Goal: Find specific page/section: Find specific page/section

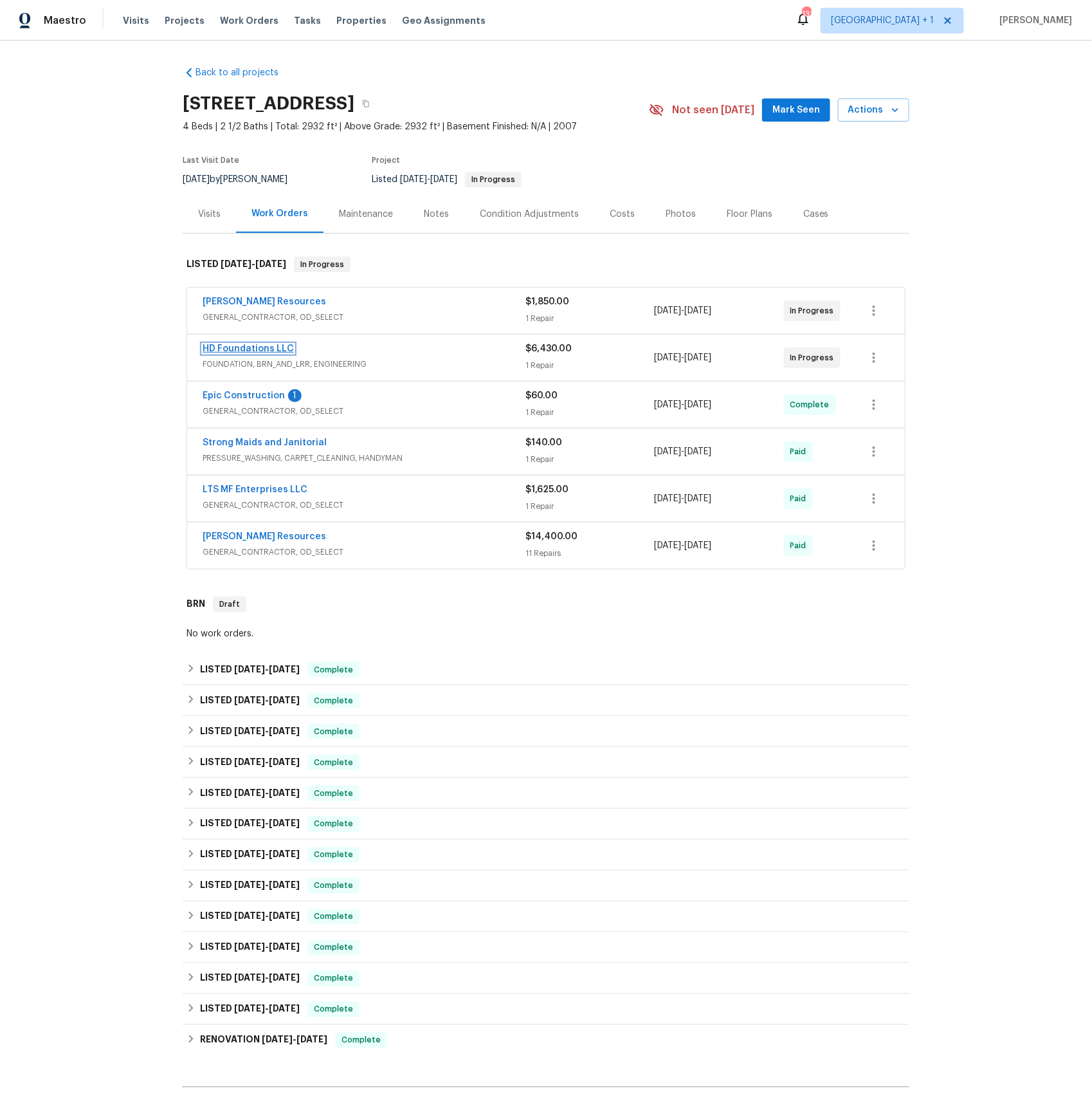
click at [252, 351] on link "HD Foundations LLC" at bounding box center [248, 348] width 91 height 9
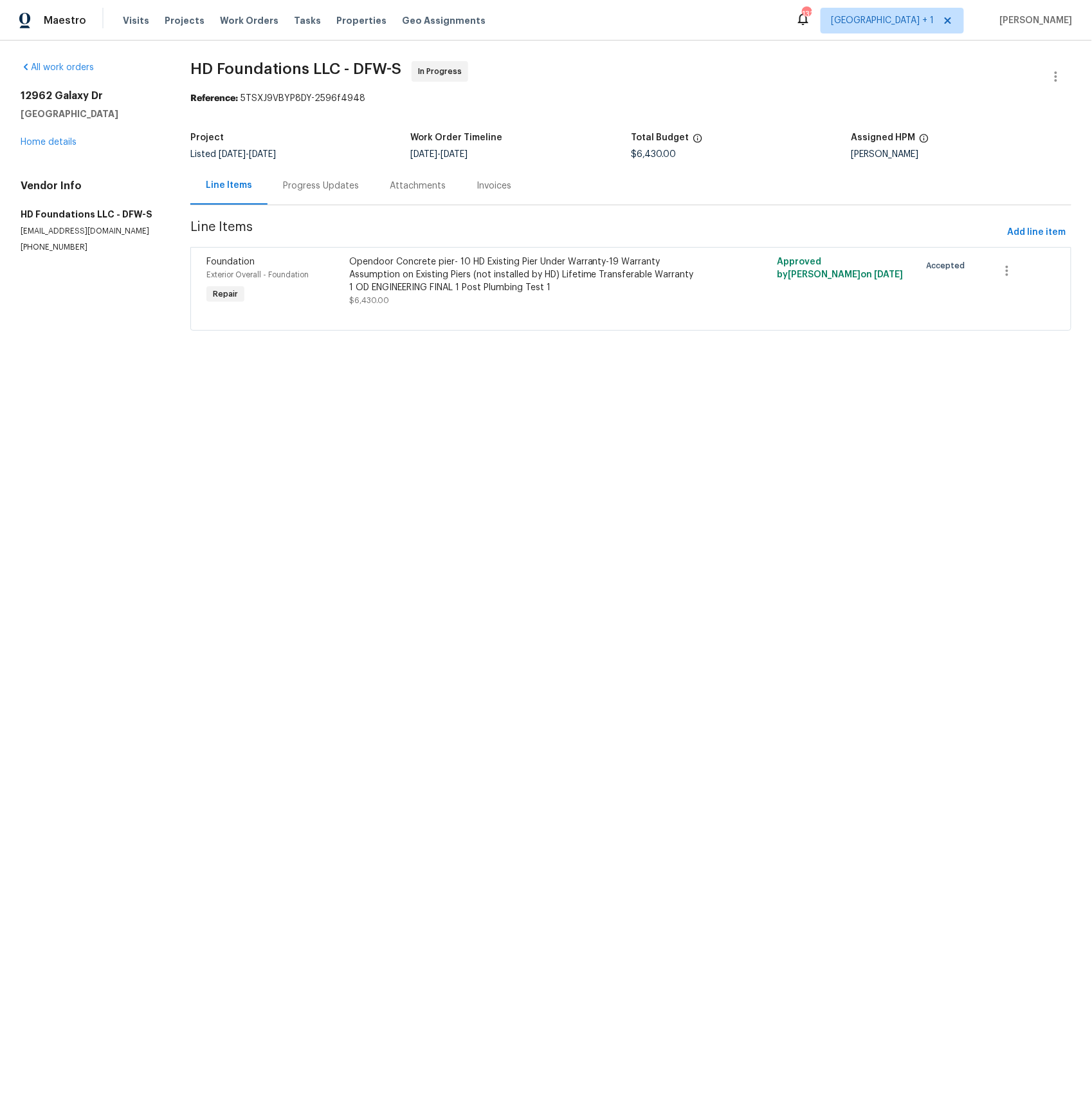
drag, startPoint x: 328, startPoint y: 184, endPoint x: 320, endPoint y: 185, distance: 8.1
click at [328, 184] on div "Progress Updates" at bounding box center [321, 186] width 76 height 13
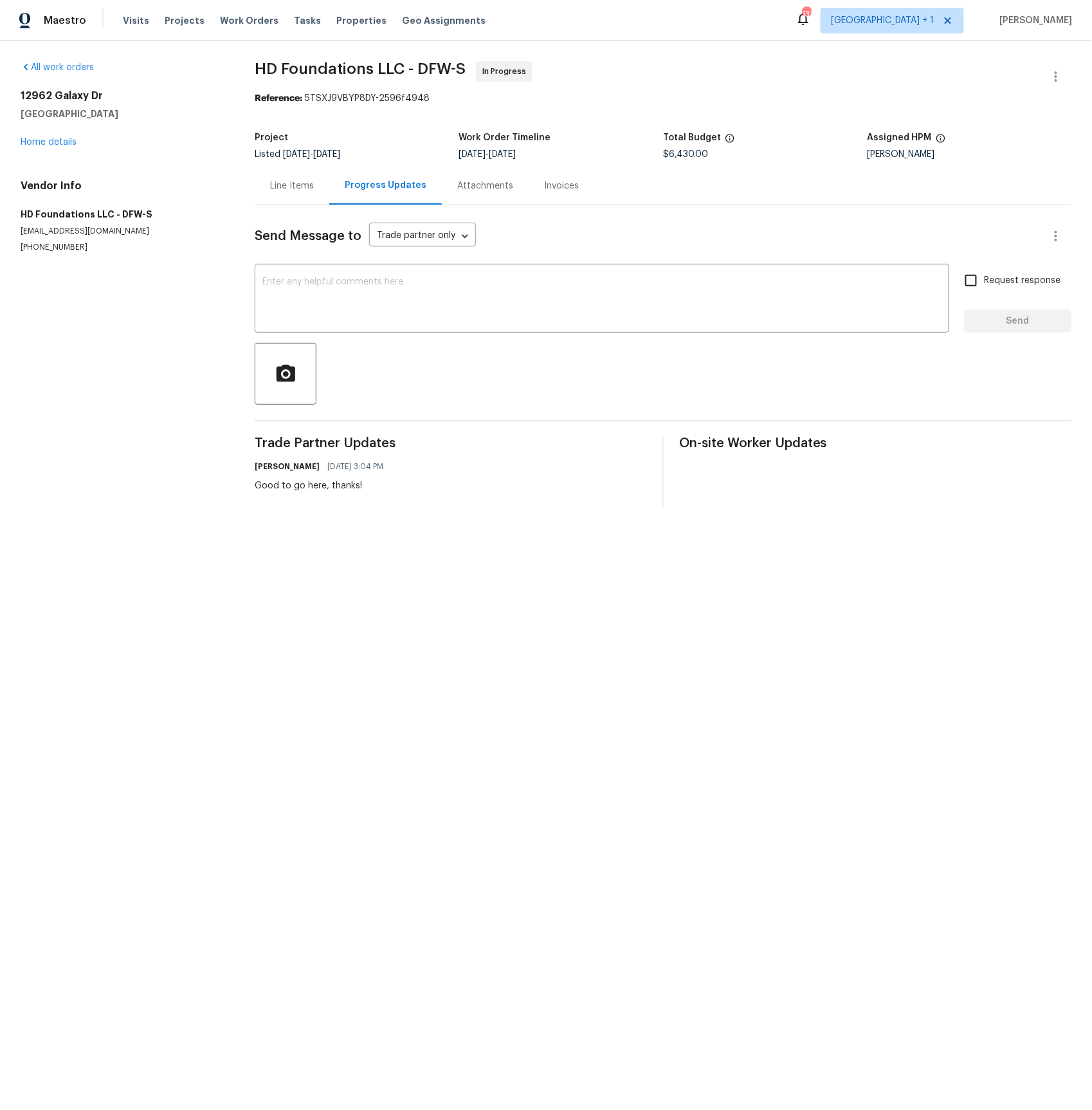
click at [60, 148] on div "12962 Galaxy Dr Frisco, TX 75035 Home details" at bounding box center [121, 119] width 203 height 59
click at [61, 143] on link "Home details" at bounding box center [48, 142] width 56 height 9
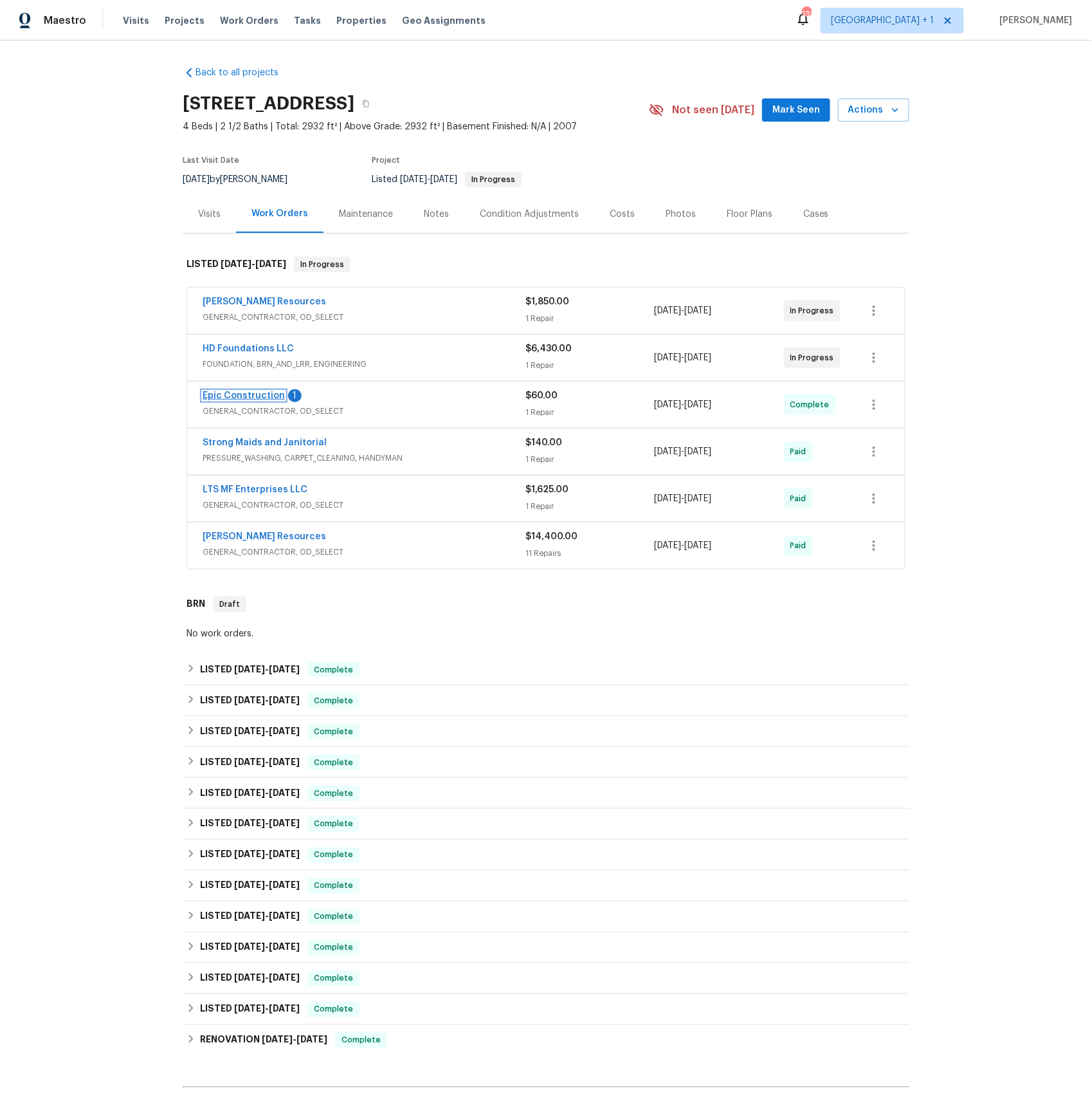
click at [257, 400] on link "Epic Construction" at bounding box center [244, 396] width 82 height 9
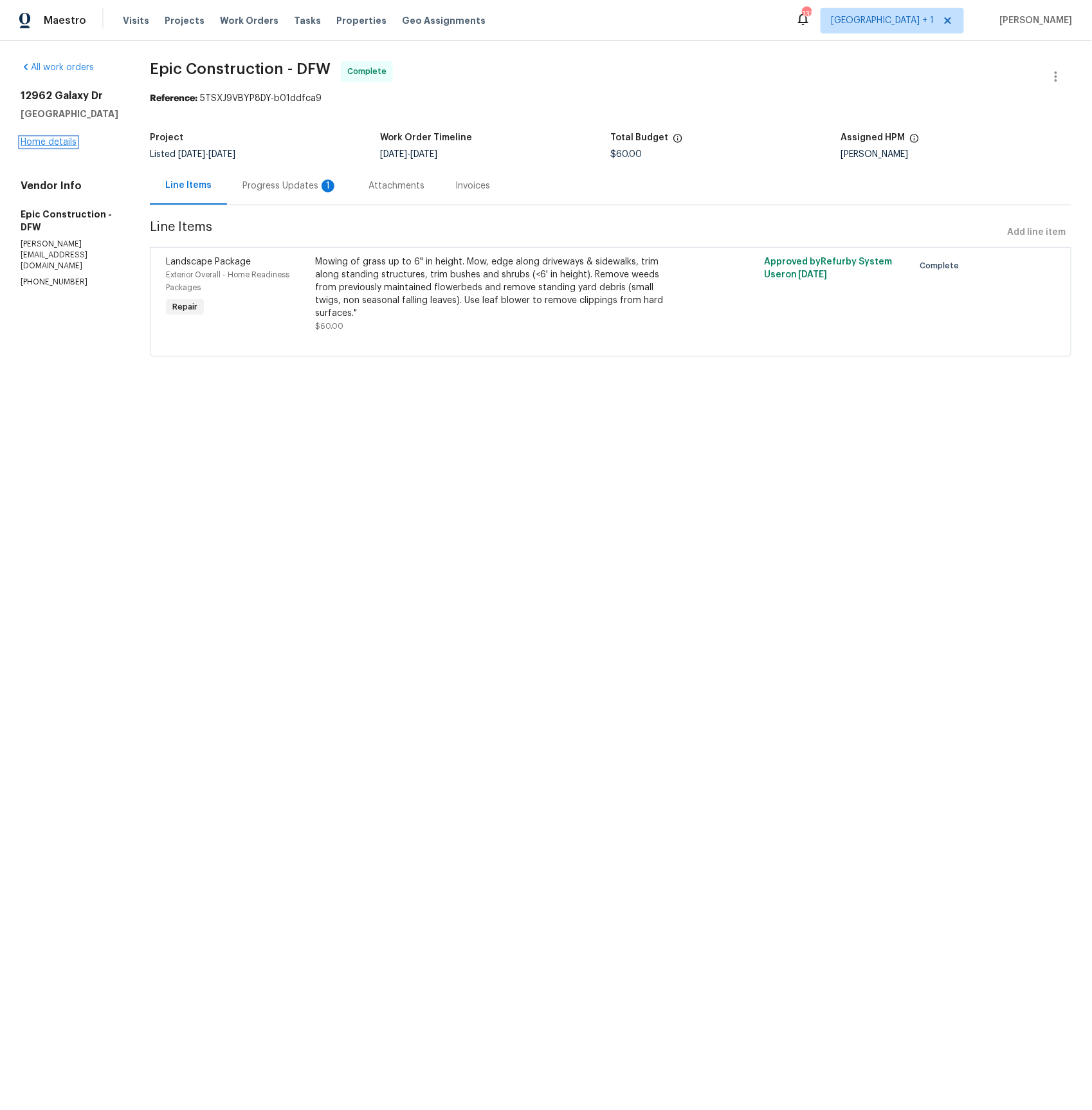
click at [61, 143] on link "Home details" at bounding box center [48, 142] width 56 height 9
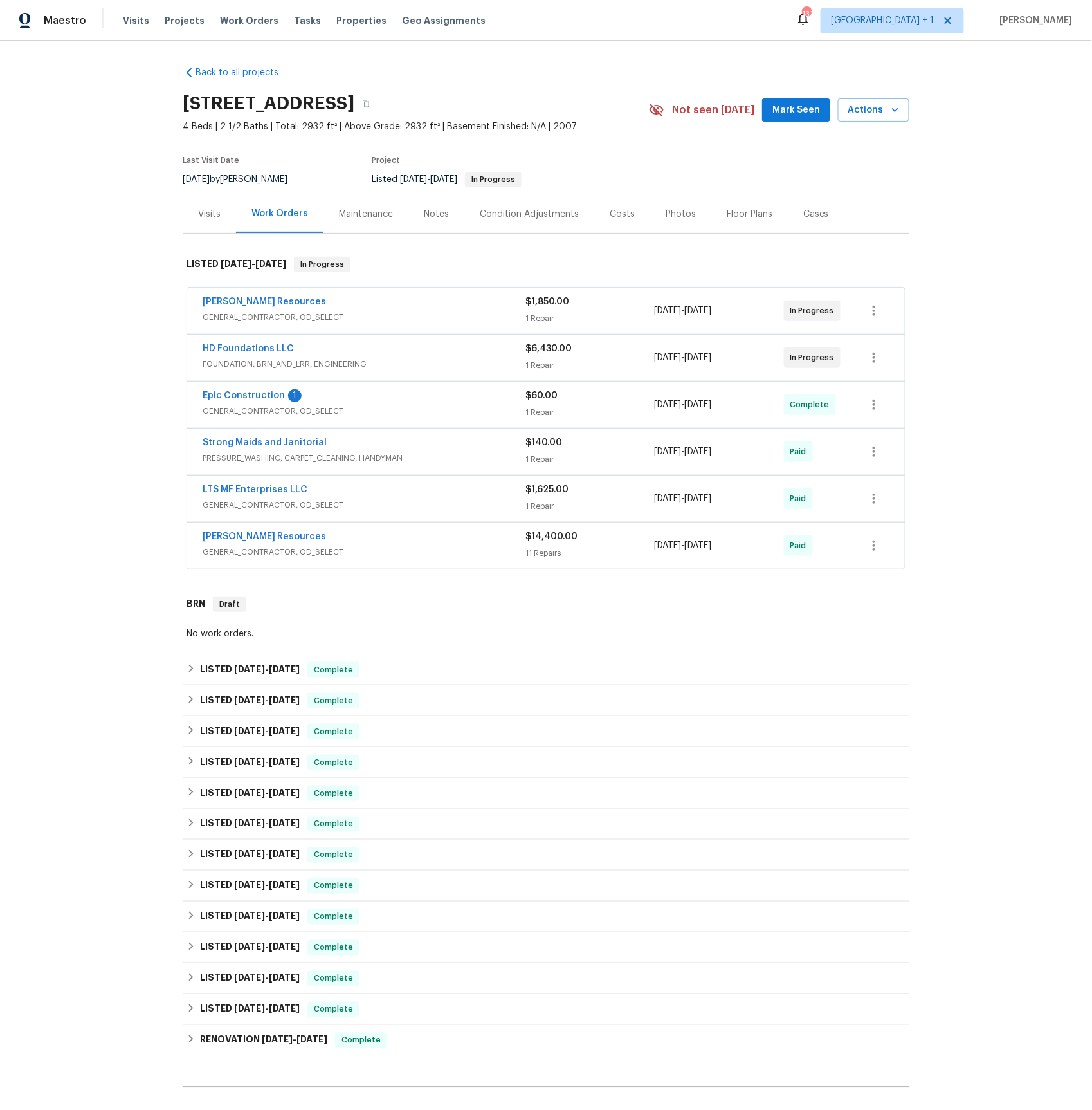
click at [231, 316] on span "GENERAL_CONTRACTOR, OD_SELECT" at bounding box center [364, 317] width 323 height 13
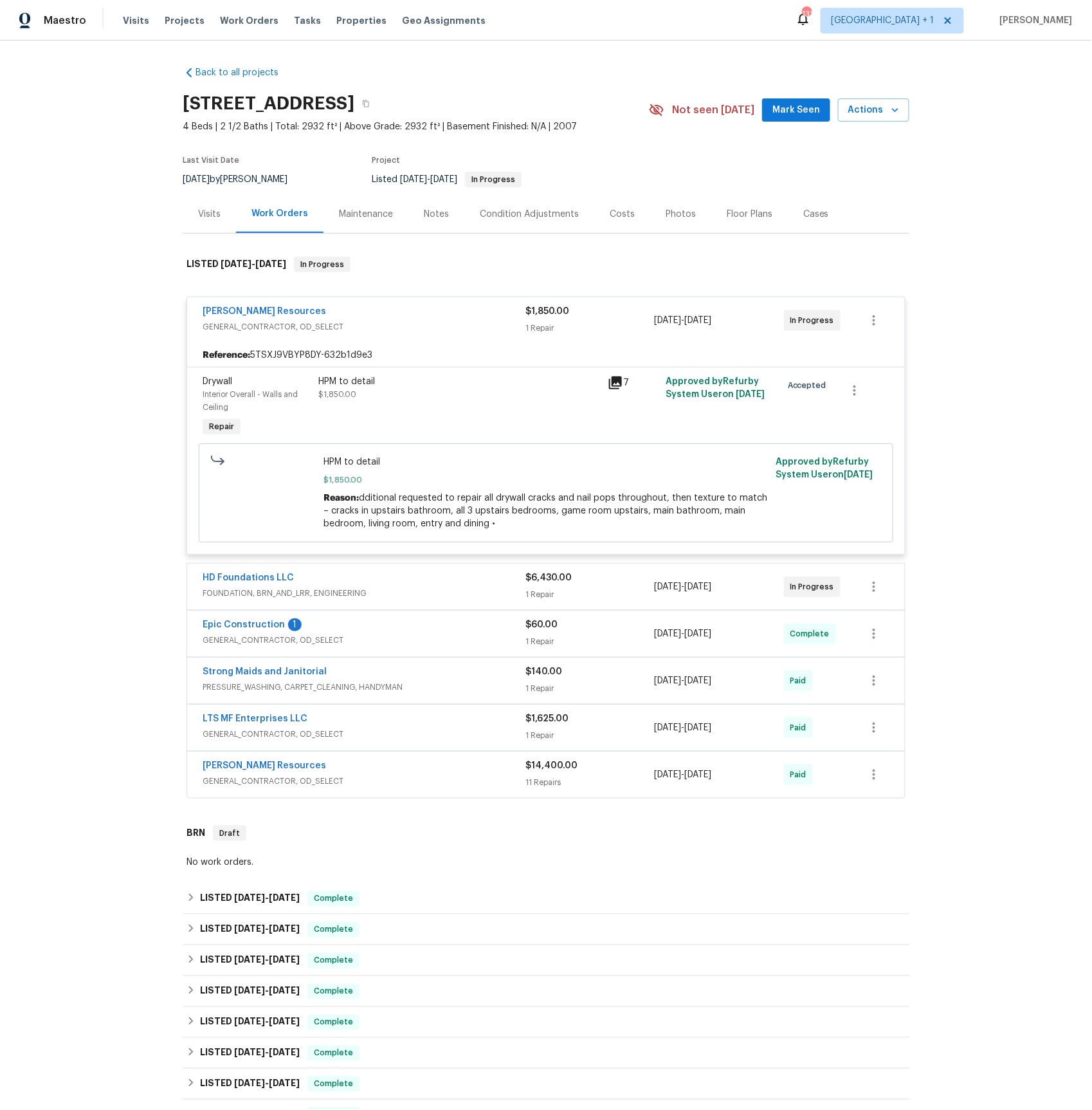
click at [255, 642] on span "GENERAL_CONTRACTOR, OD_SELECT" at bounding box center [364, 640] width 323 height 13
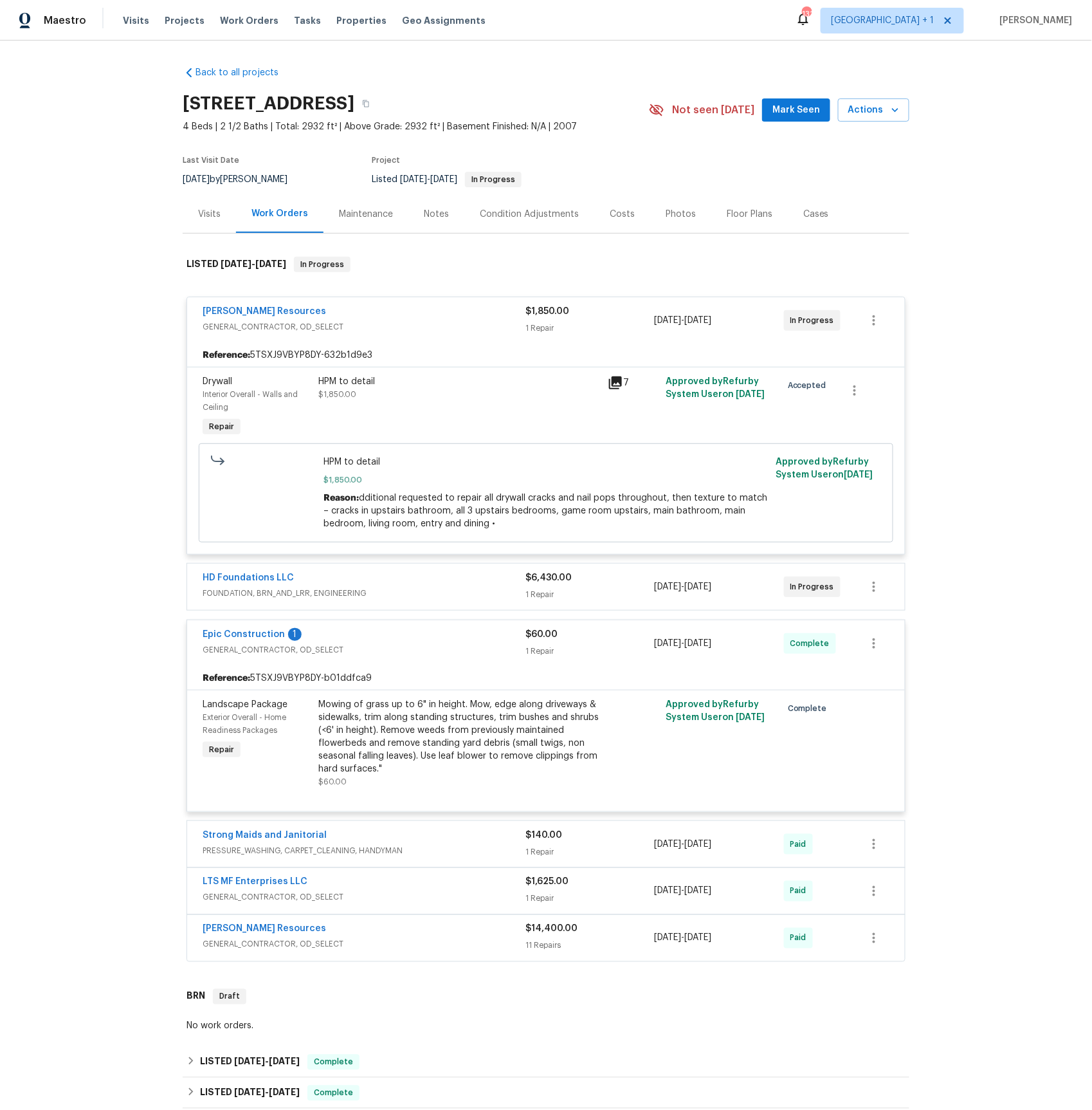
click at [250, 857] on span "PRESSURE_WASHING, CARPET_CLEANING, HANDYMAN" at bounding box center [364, 850] width 323 height 13
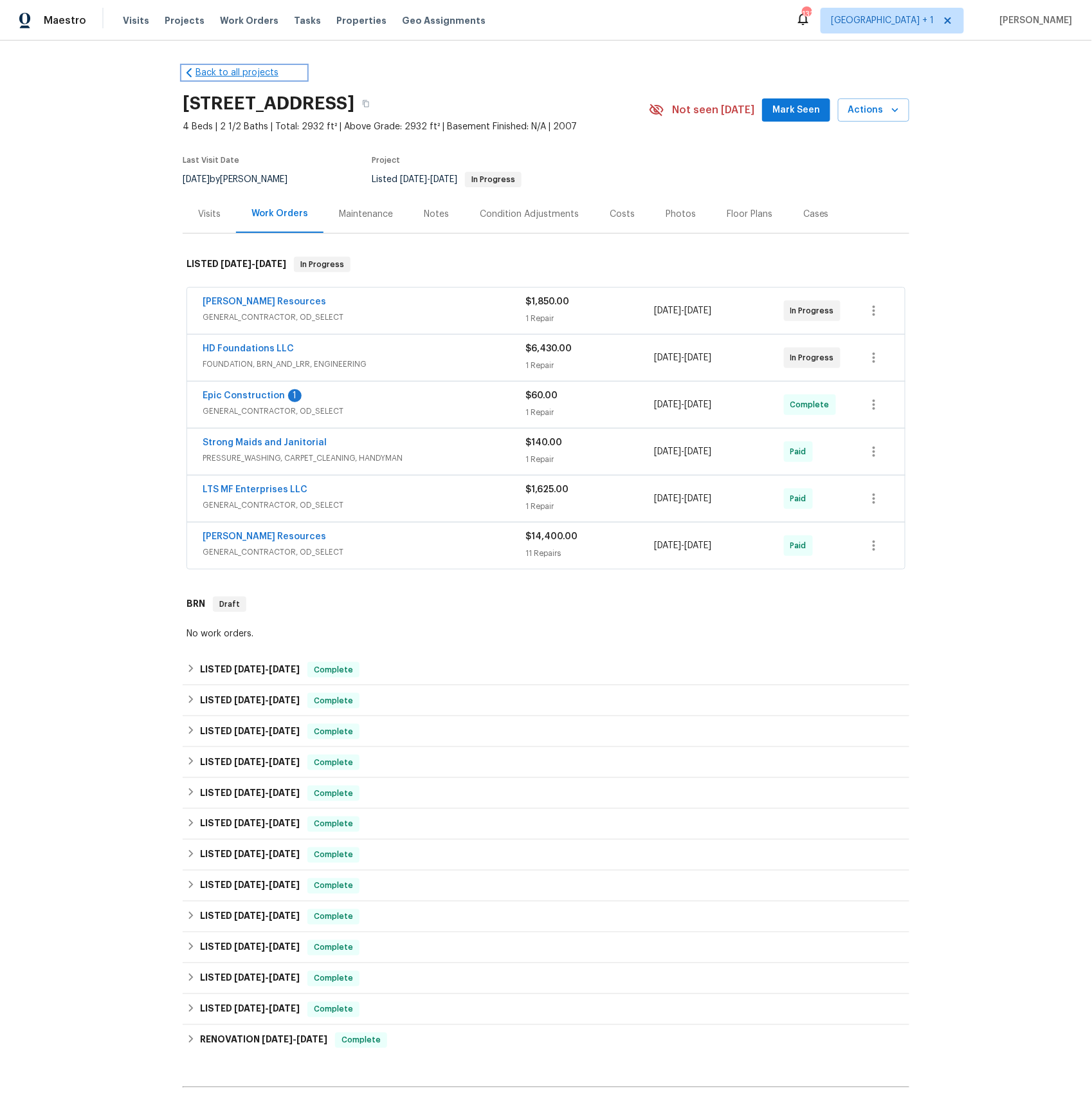
click at [205, 75] on link "Back to all projects" at bounding box center [244, 72] width 124 height 13
click at [250, 508] on span "GENERAL_CONTRACTOR, OD_SELECT" at bounding box center [364, 505] width 323 height 13
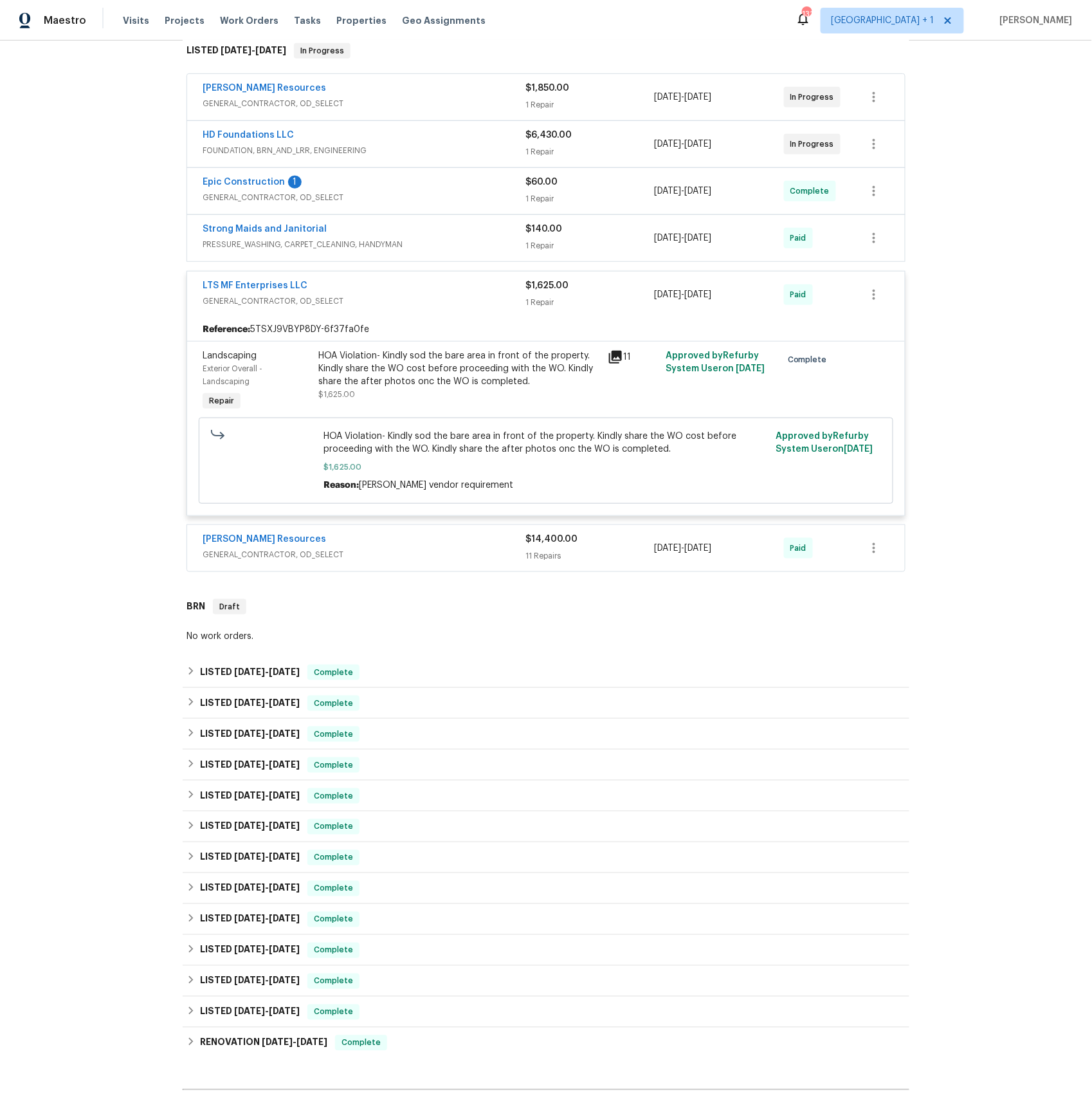
scroll to position [310, 0]
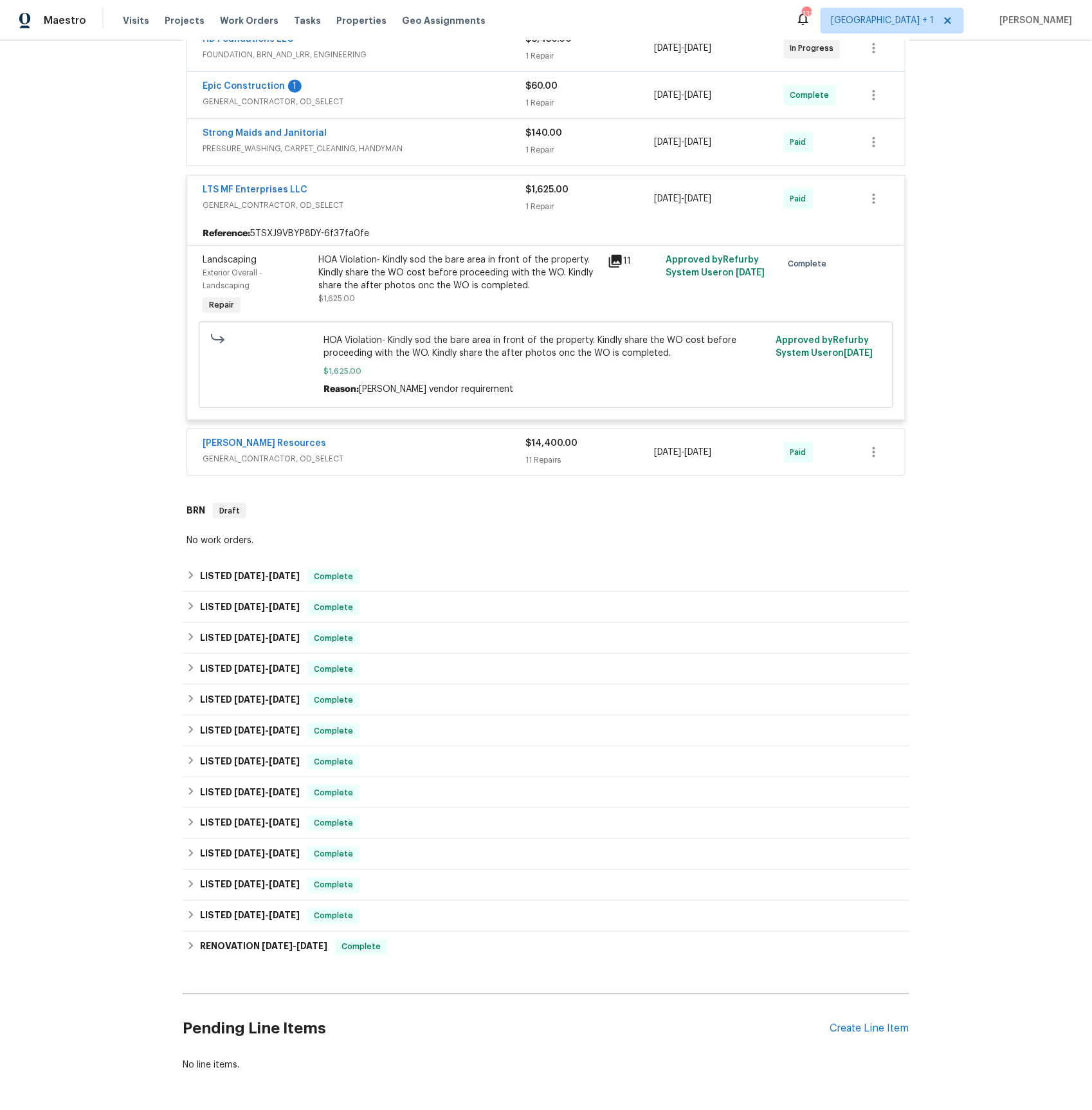
click at [275, 463] on span "GENERAL_CONTRACTOR, OD_SELECT" at bounding box center [364, 458] width 323 height 13
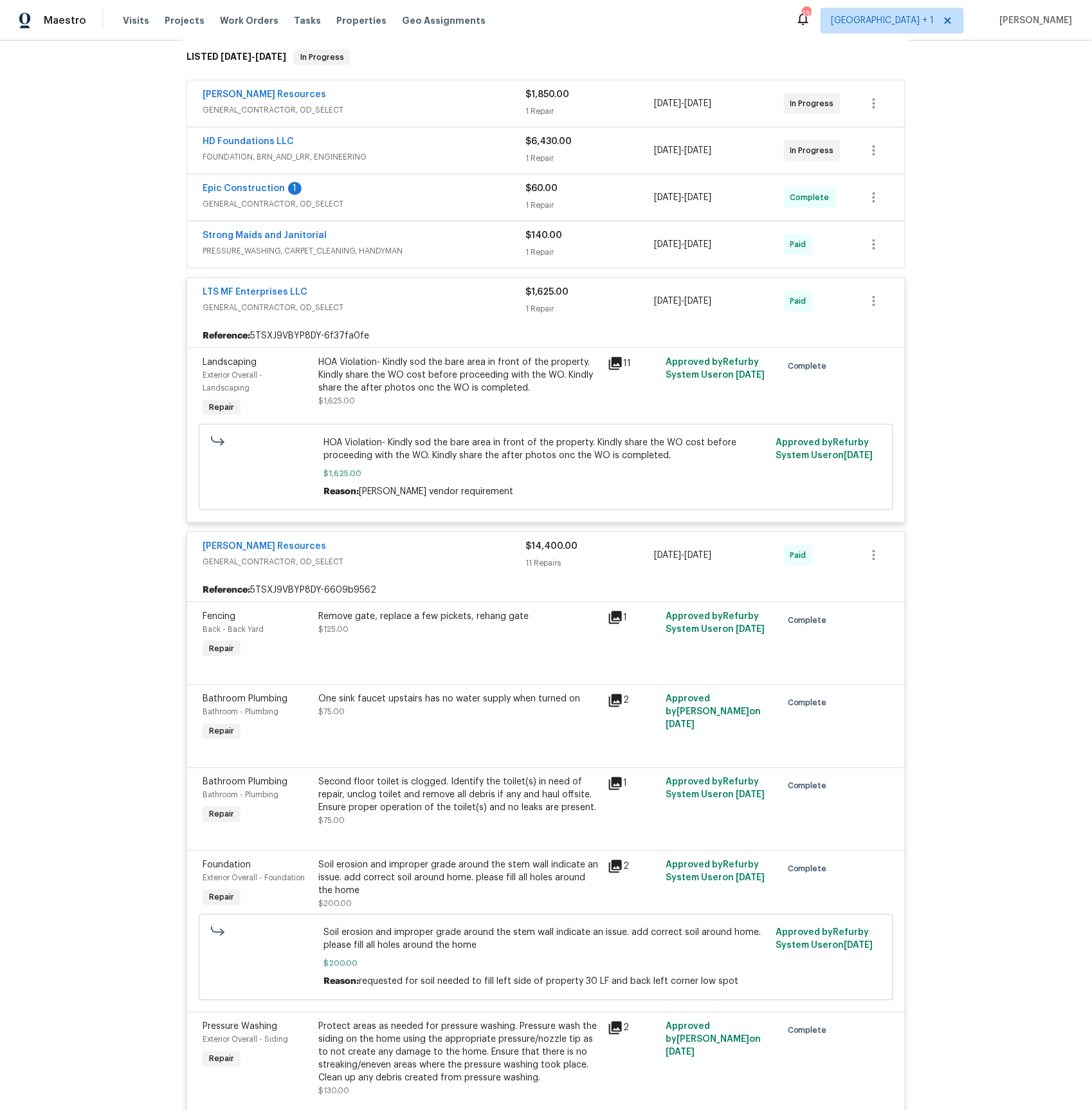
scroll to position [0, 0]
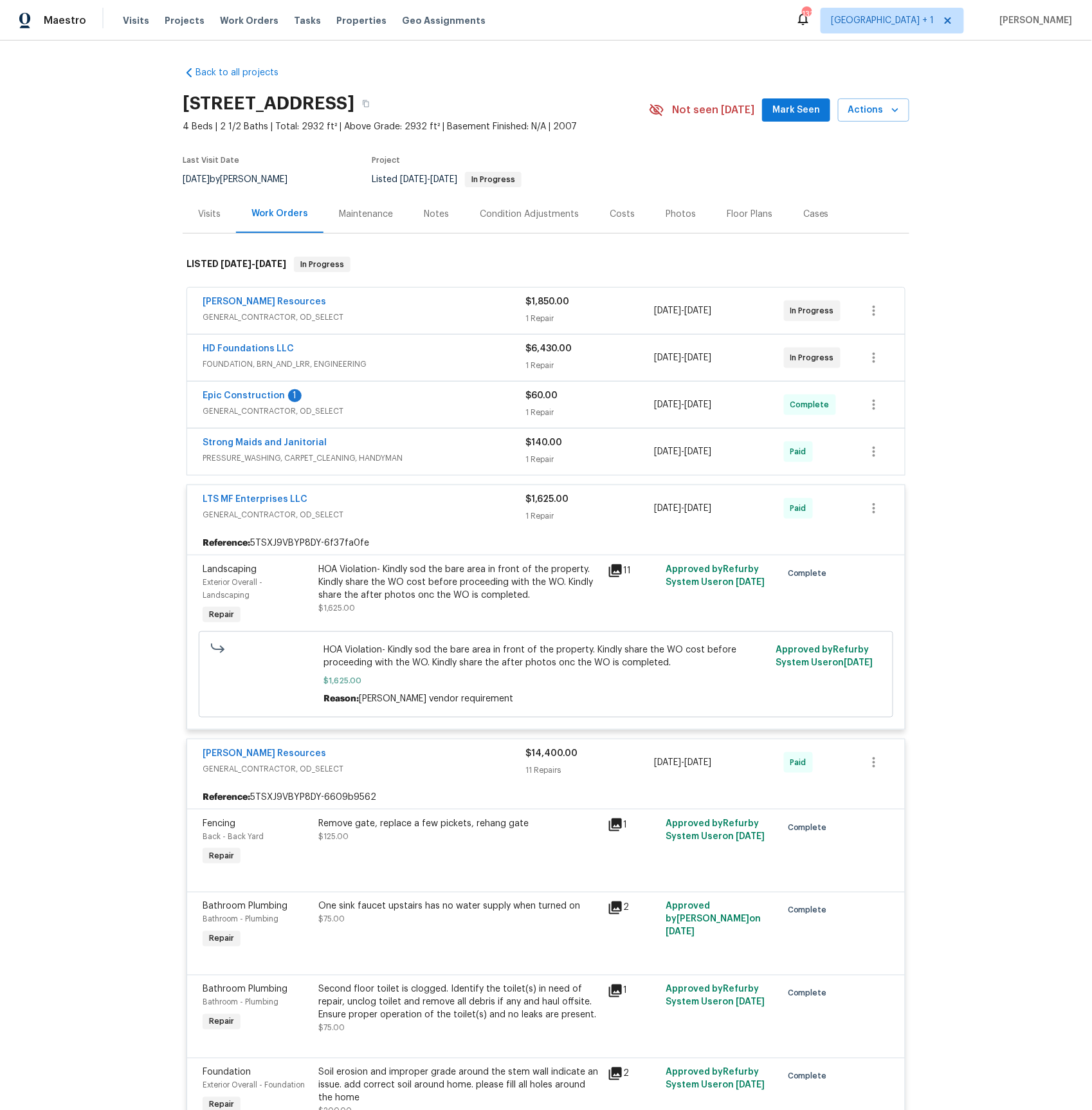
click at [250, 510] on span "GENERAL_CONTRACTOR, OD_SELECT" at bounding box center [364, 514] width 323 height 13
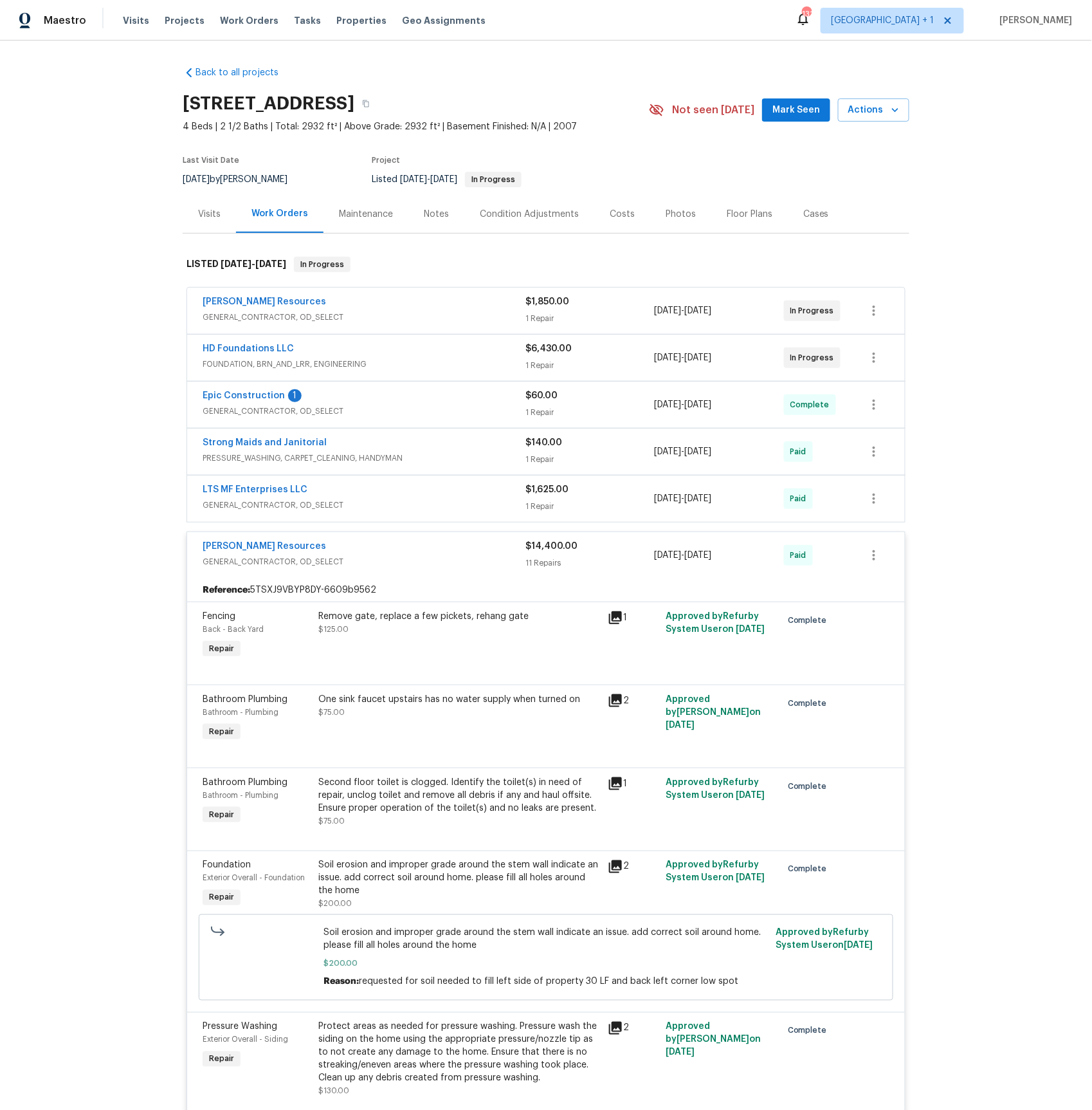
click at [243, 559] on span "GENERAL_CONTRACTOR, OD_SELECT" at bounding box center [364, 562] width 323 height 13
